Goal: Task Accomplishment & Management: Manage account settings

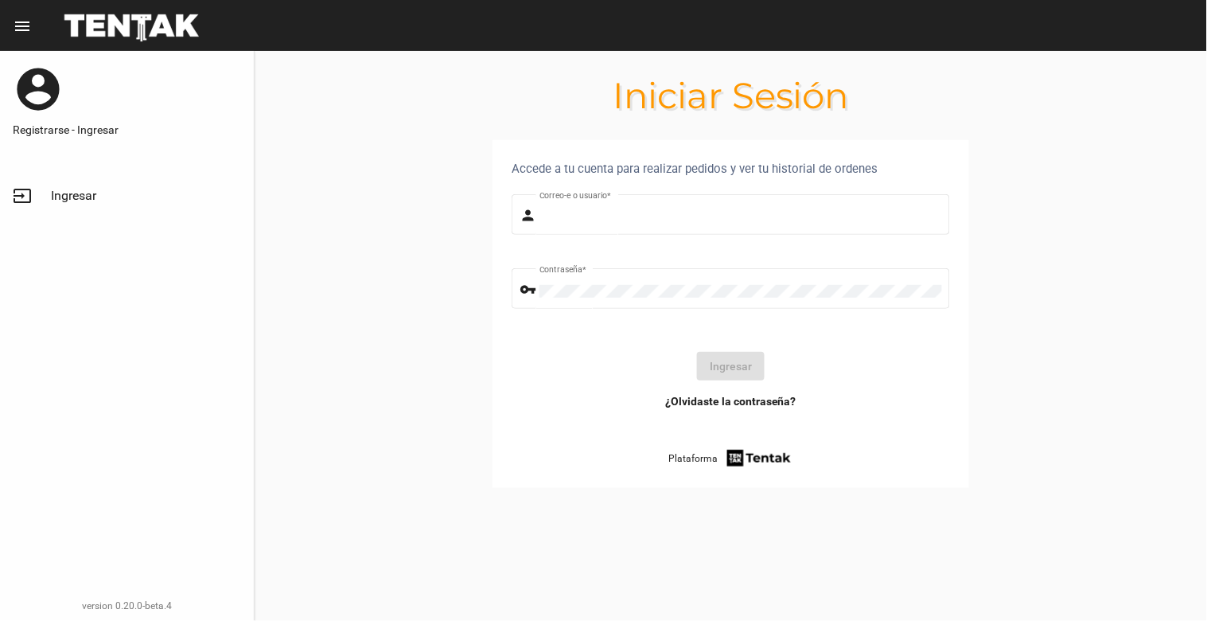
type input "[EMAIL_ADDRESS][DOMAIN_NAME]"
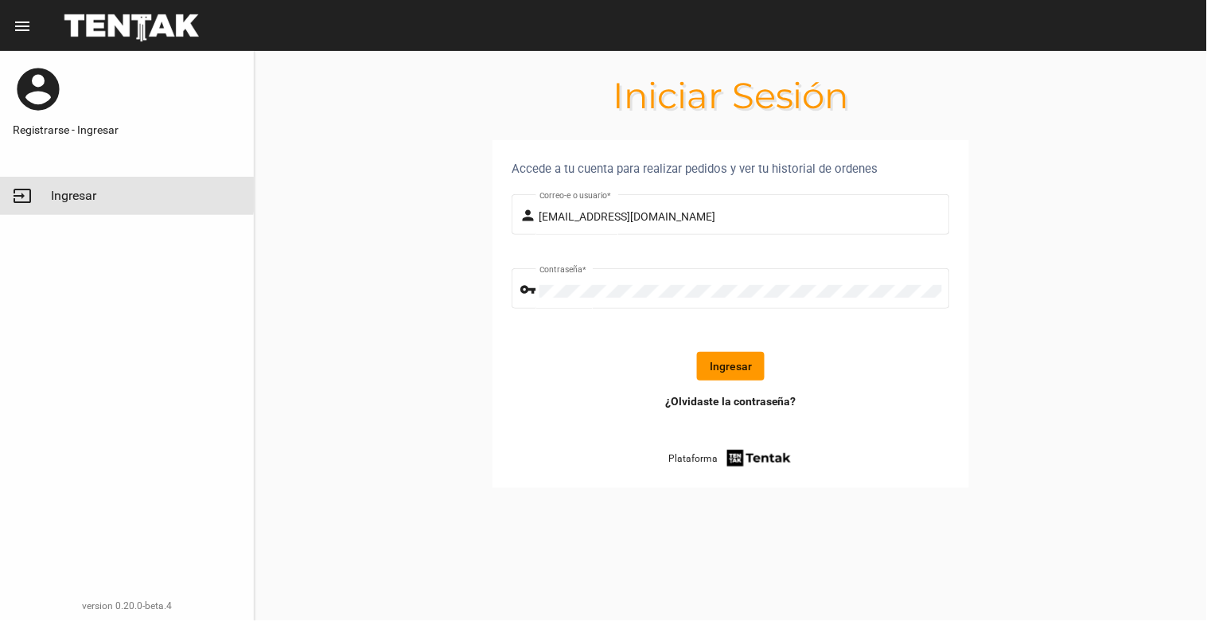
click at [57, 188] on span "Ingresar" at bounding box center [73, 196] width 45 height 16
click at [742, 356] on button "Ingresar" at bounding box center [731, 366] width 68 height 29
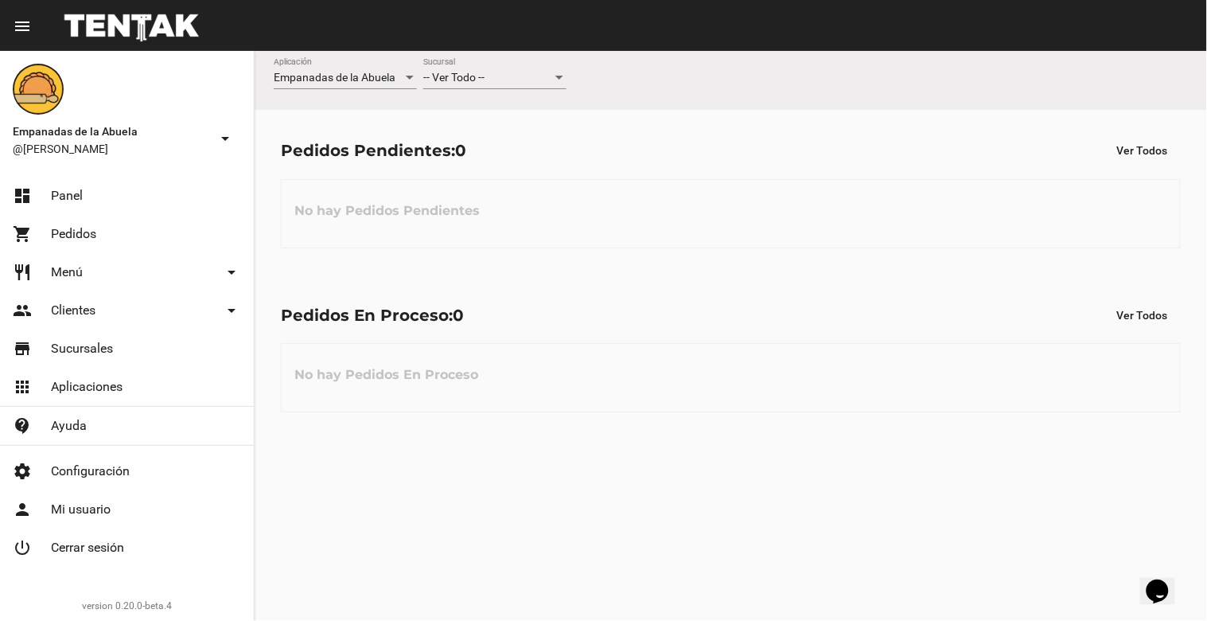
click at [510, 58] on div "-- Ver Todo -- Sucursal" at bounding box center [494, 73] width 143 height 31
click at [538, 140] on span "Lomas de Zamora" at bounding box center [494, 144] width 143 height 33
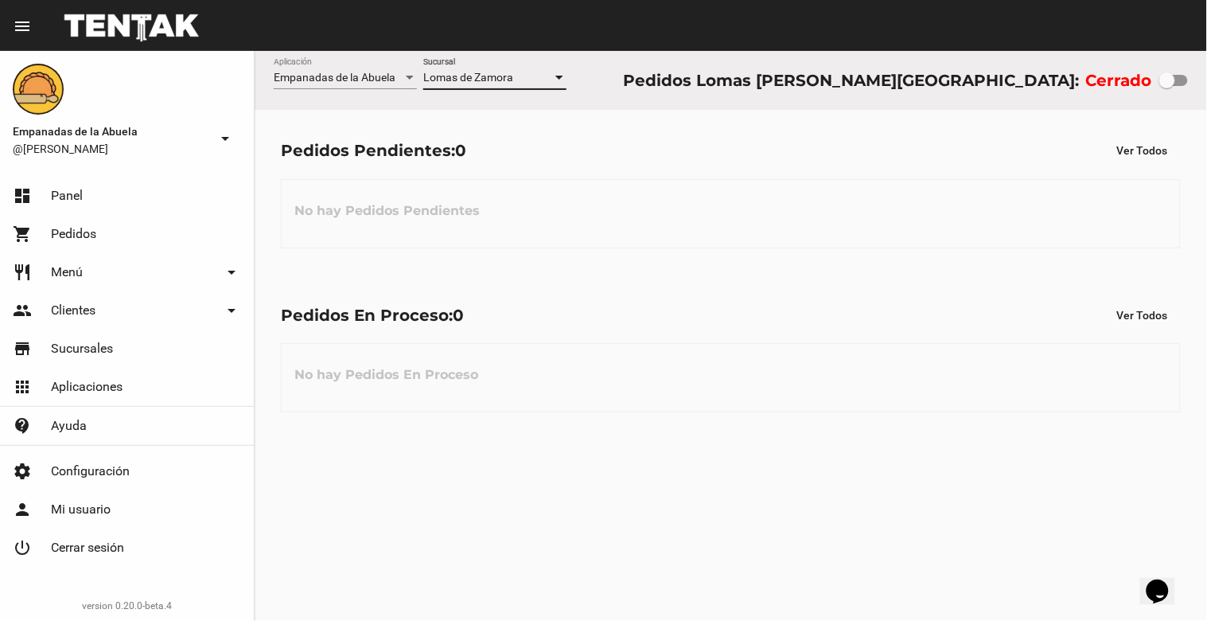
click at [1164, 81] on div at bounding box center [1167, 80] width 16 height 16
click at [1167, 86] on input "checkbox" at bounding box center [1167, 86] width 1 height 1
checkbox input "true"
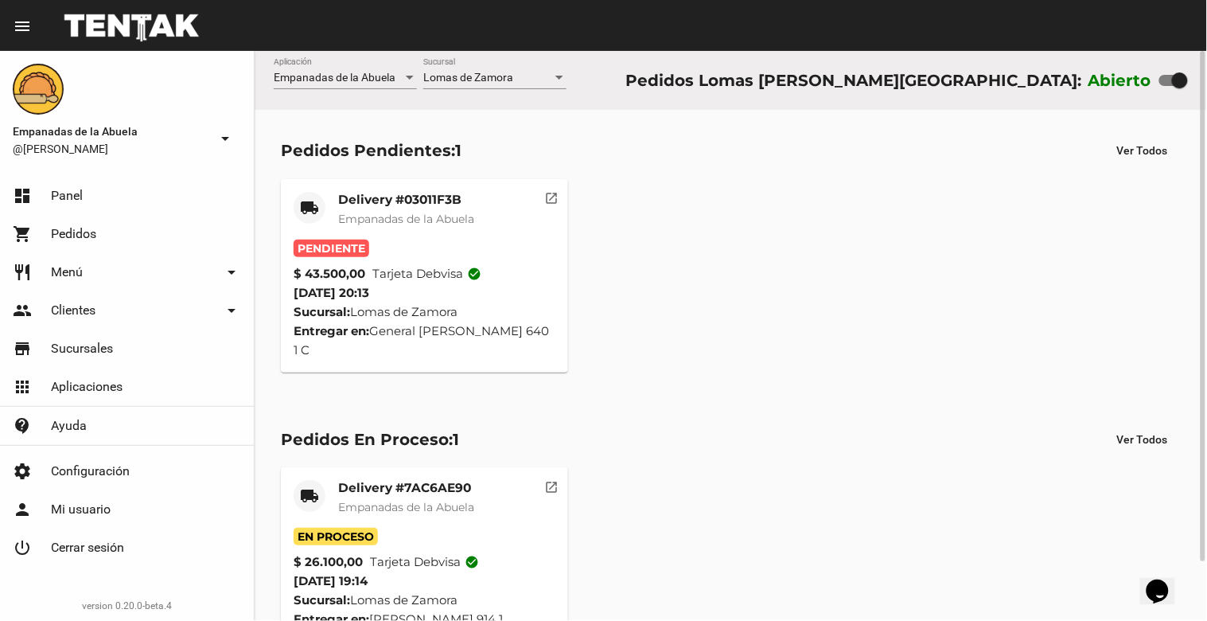
click at [392, 216] on span "Empanadas de la Abuela" at bounding box center [406, 219] width 136 height 14
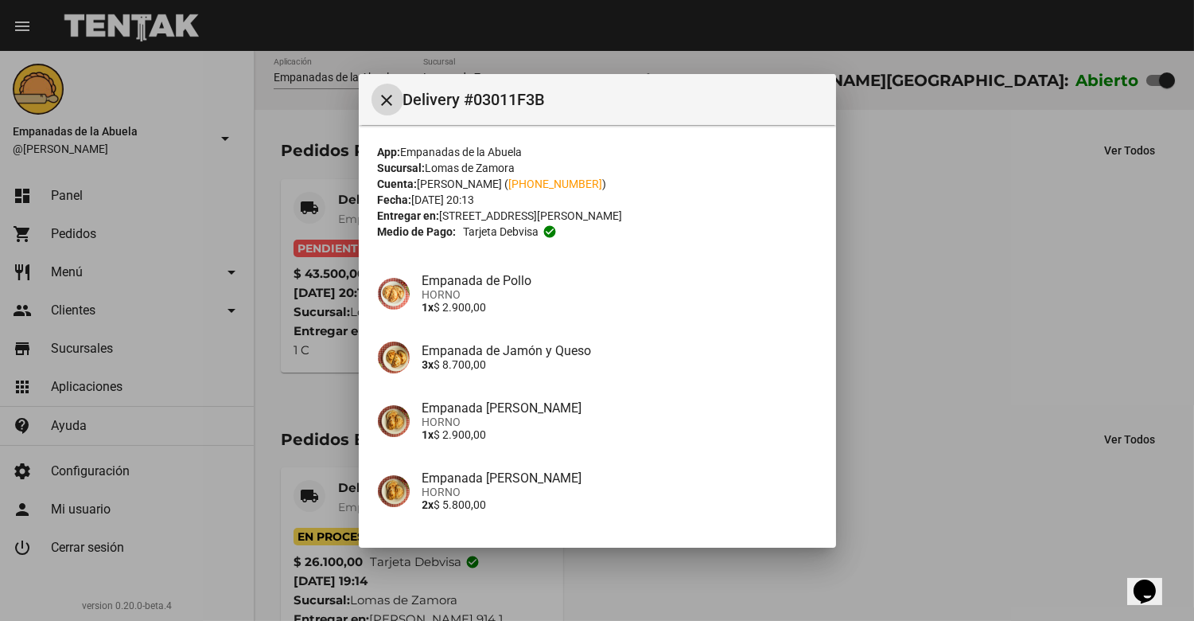
scroll to position [442, 0]
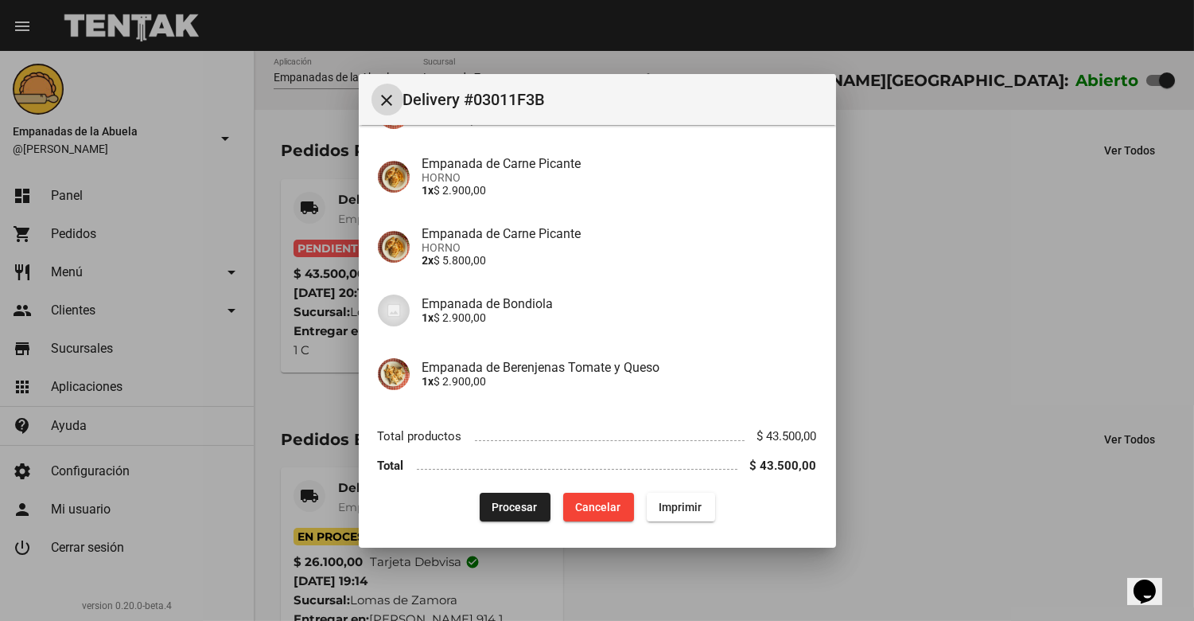
click at [503, 509] on span "Procesar" at bounding box center [515, 507] width 45 height 13
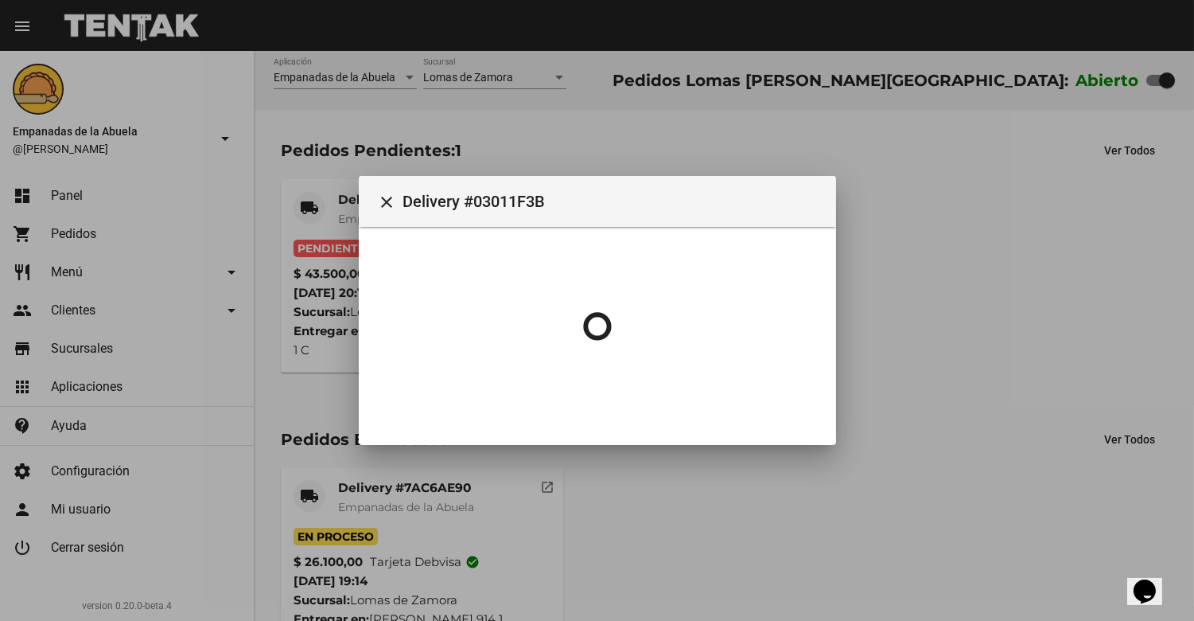
scroll to position [0, 0]
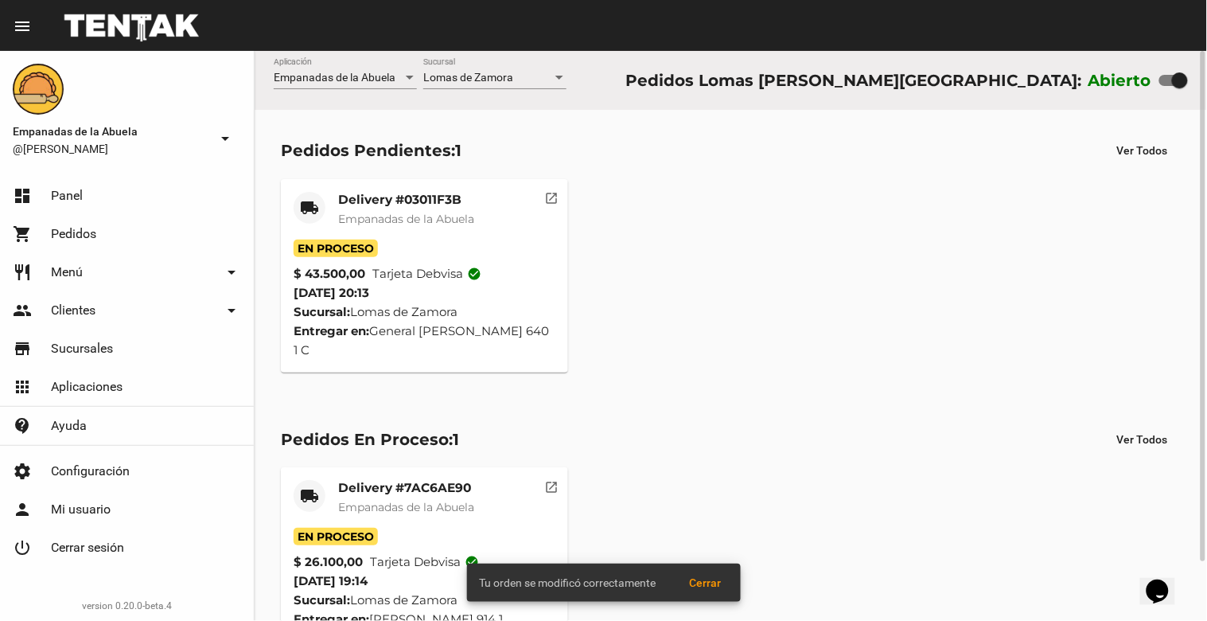
click at [404, 221] on span "Empanadas de la Abuela" at bounding box center [406, 219] width 136 height 14
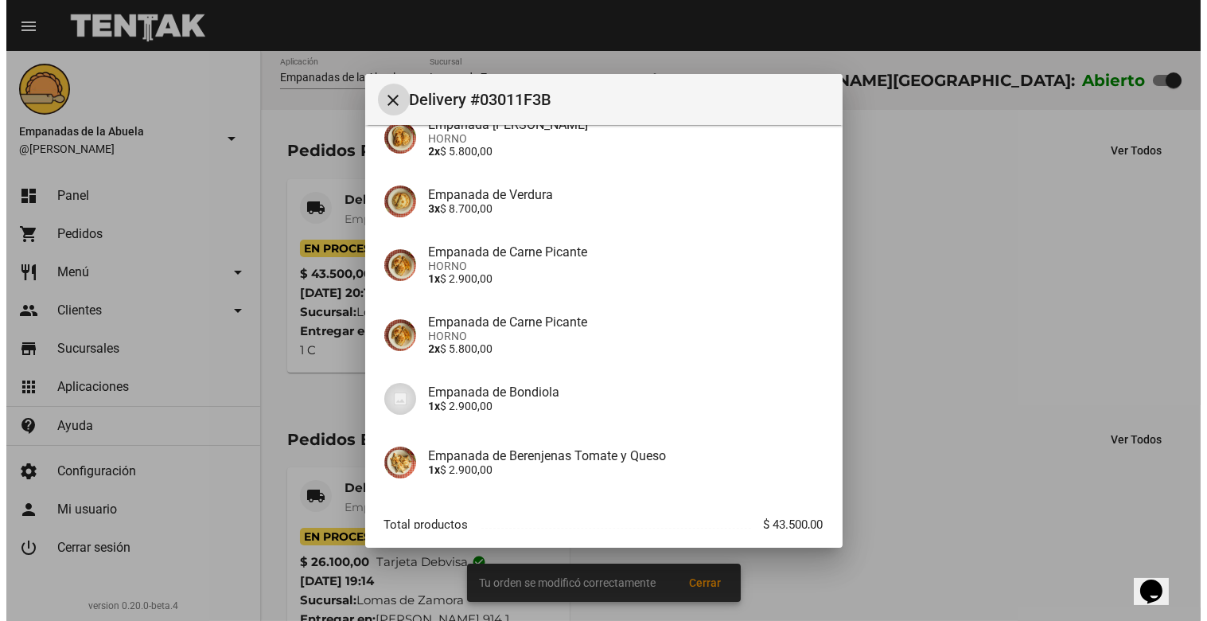
scroll to position [447, 0]
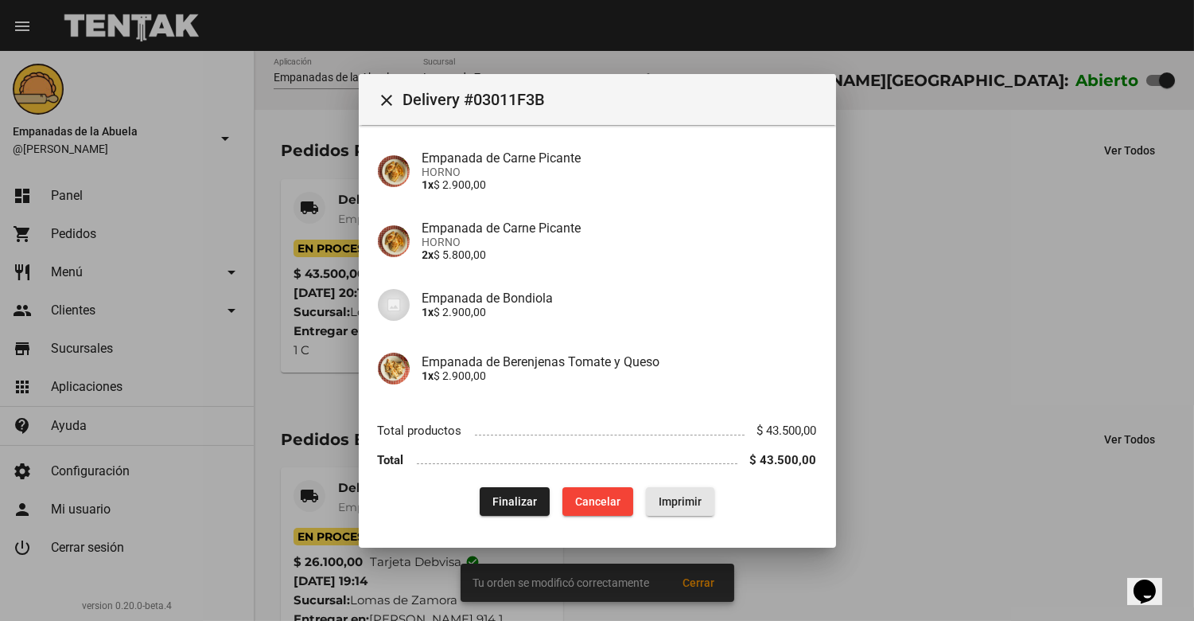
click at [670, 497] on span "Imprimir" at bounding box center [680, 501] width 43 height 13
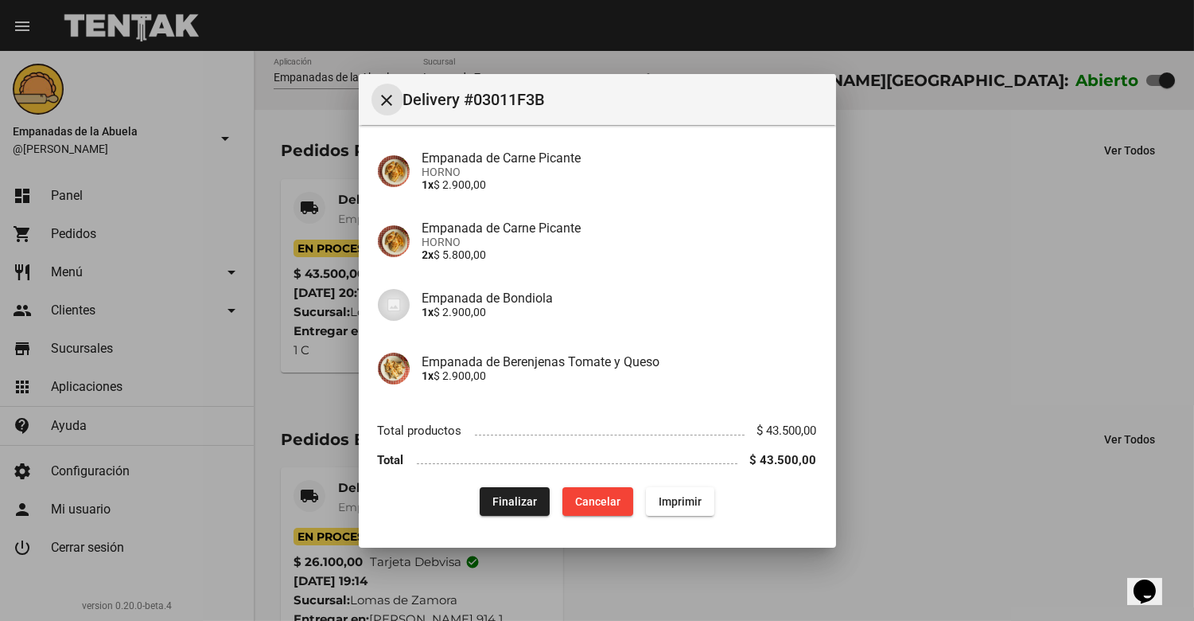
click at [374, 102] on button "close" at bounding box center [388, 100] width 32 height 32
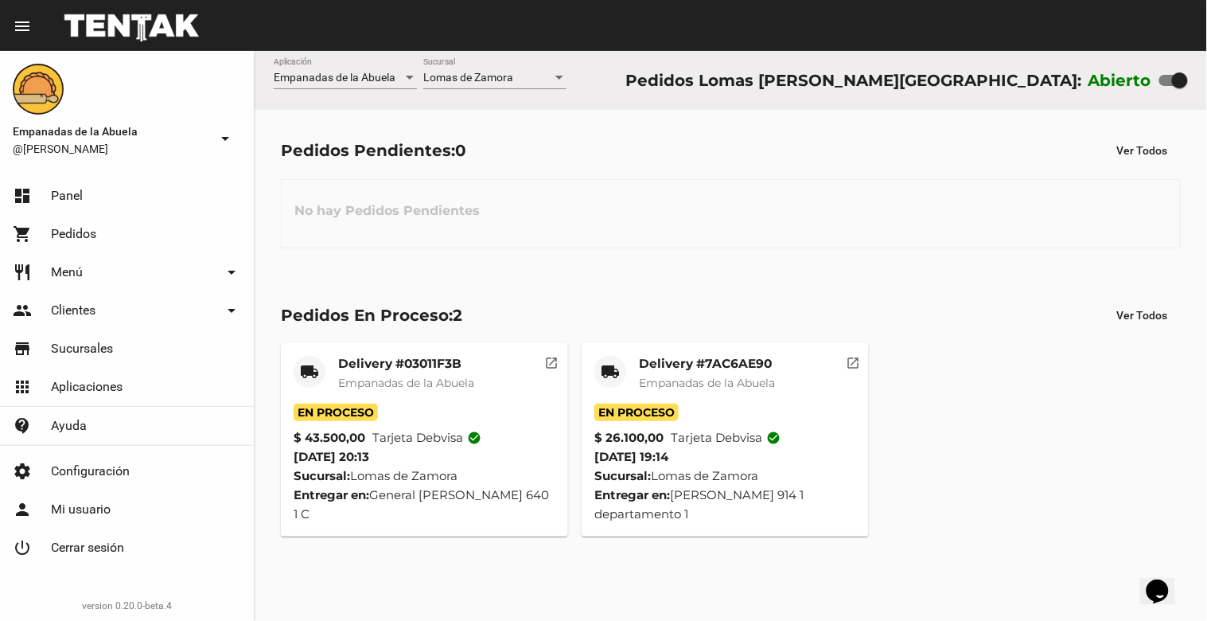
click at [789, 276] on div "Pedidos En Proceso: 2 Ver Todos local_shipping Delivery #03011F3B Empanadas de …" at bounding box center [731, 419] width 953 height 288
